Goal: Complete application form: Complete application form

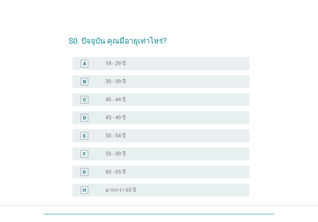
click at [133, 136] on div "radio_button_unchecked 50 - 54 ปี" at bounding box center [172, 136] width 134 height 6
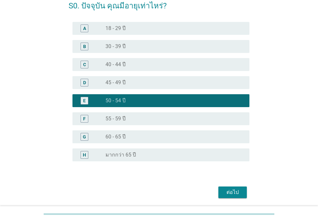
scroll to position [58, 0]
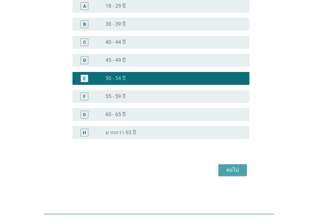
click at [231, 166] on button "ต่อไป" at bounding box center [232, 171] width 28 height 12
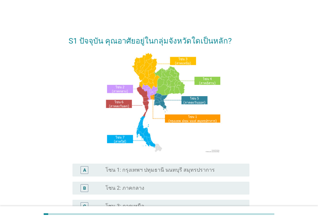
scroll to position [146, 0]
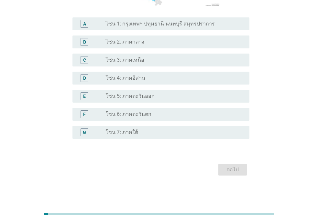
click at [151, 25] on label "โซน 1: กรุงเทพฯ ปทุมธานี นนทบุรี สมุทรปราการ" at bounding box center [159, 24] width 109 height 6
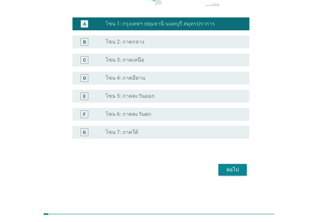
click at [227, 167] on div "ต่อไป" at bounding box center [232, 170] width 18 height 8
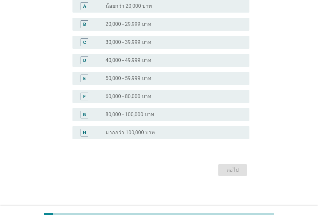
scroll to position [0, 0]
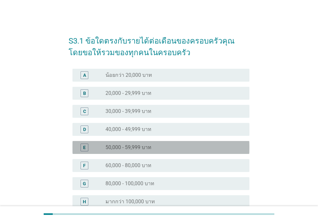
click at [152, 147] on div "radio_button_unchecked 50,000 - 59,999 บาท" at bounding box center [172, 147] width 134 height 6
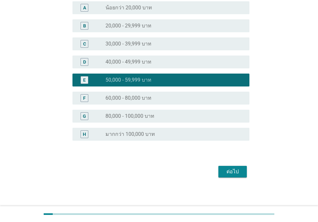
scroll to position [69, 0]
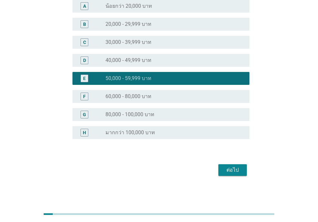
click at [232, 168] on div "ต่อไป" at bounding box center [232, 170] width 18 height 8
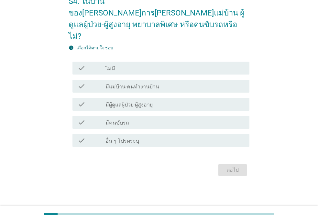
scroll to position [0, 0]
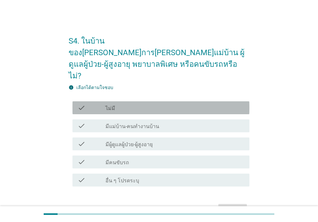
click at [117, 104] on div "check_box_outline_blank ไม่มี" at bounding box center [174, 108] width 139 height 8
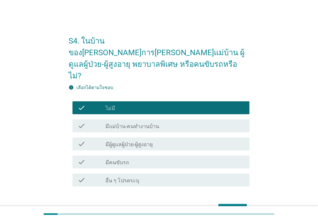
click at [229, 206] on div "ต่อไป" at bounding box center [232, 210] width 18 height 8
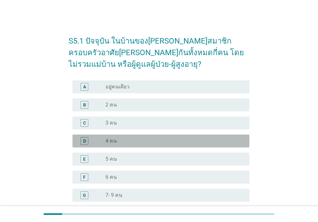
click at [97, 140] on div "D" at bounding box center [92, 141] width 28 height 8
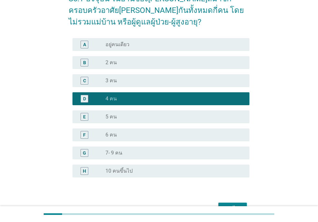
scroll to position [81, 0]
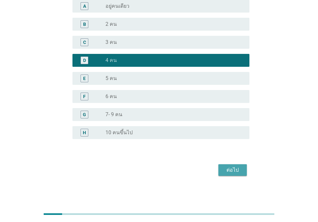
click at [229, 169] on div "ต่อไป" at bounding box center [232, 170] width 18 height 8
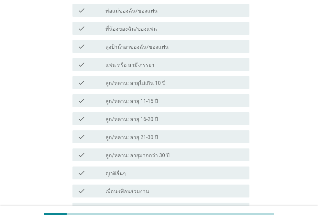
scroll to position [0, 0]
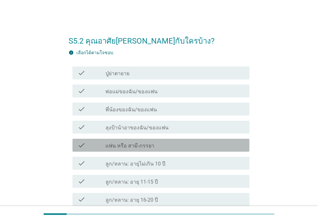
click at [138, 144] on label "แฟน หรือ สามี-ภรรยา" at bounding box center [129, 146] width 49 height 6
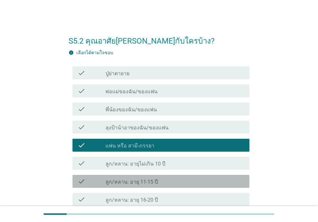
click at [136, 180] on label "ลูก/หลาน: อายุ 11-15 ปี" at bounding box center [131, 182] width 52 height 6
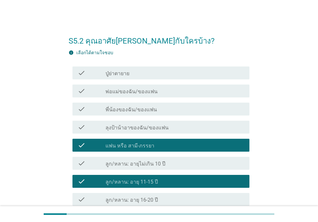
click at [136, 199] on label "ลูก/หลาน: อายุ 16-20 ปี" at bounding box center [131, 200] width 52 height 6
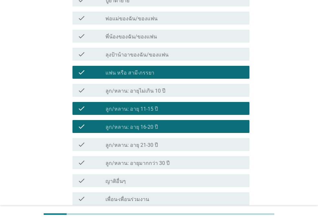
scroll to position [150, 0]
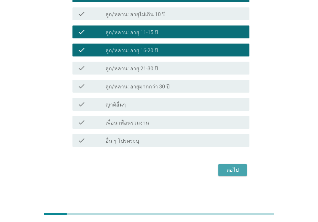
click at [231, 168] on div "ต่อไป" at bounding box center [232, 170] width 18 height 8
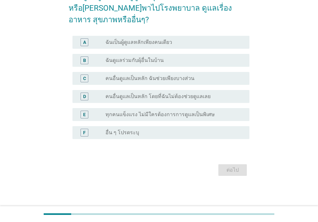
scroll to position [0, 0]
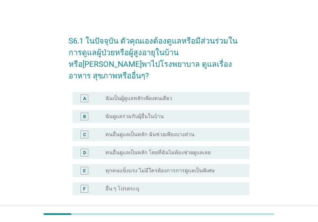
click at [167, 132] on label "คนอื่นดูแลเป็นหลัก ฉันช่วยเพียงบางส่วน" at bounding box center [149, 135] width 89 height 6
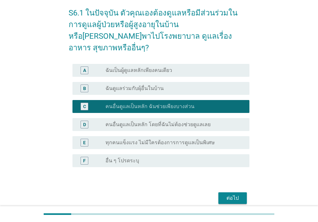
scroll to position [45, 0]
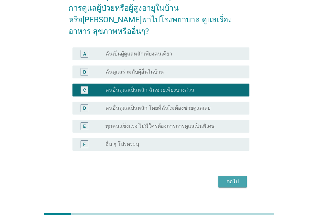
click at [229, 178] on div "ต่อไป" at bounding box center [232, 182] width 18 height 8
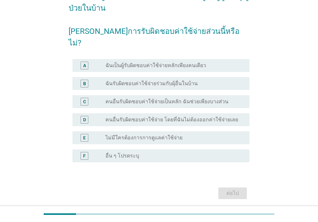
scroll to position [0, 0]
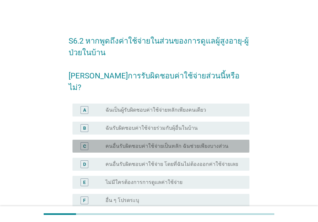
click at [179, 143] on label "คนอื่นรับผิดชอบค่าใช้จ่ายเป็นหลัก ฉันช่วยเพียงบางส่วน" at bounding box center [166, 146] width 123 height 6
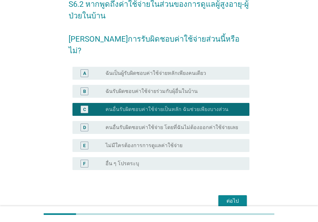
scroll to position [56, 0]
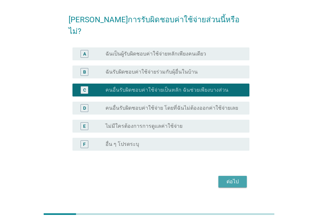
click at [228, 178] on div "ต่อไป" at bounding box center [232, 182] width 18 height 8
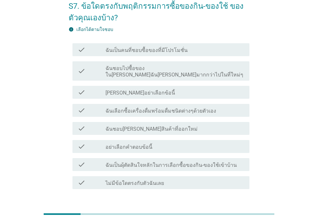
scroll to position [0, 0]
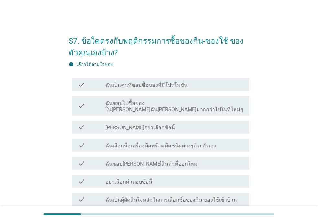
click at [135, 179] on label "อย่าเลือกคำตอบข้อนี้" at bounding box center [128, 182] width 47 height 6
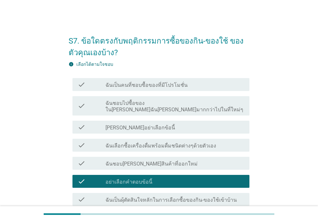
click at [149, 87] on label "ฉันเป็นคนที่ชอบซื้อของที่มีโปรโมชั่น" at bounding box center [146, 85] width 82 height 6
